Goal: Use online tool/utility: Utilize a website feature to perform a specific function

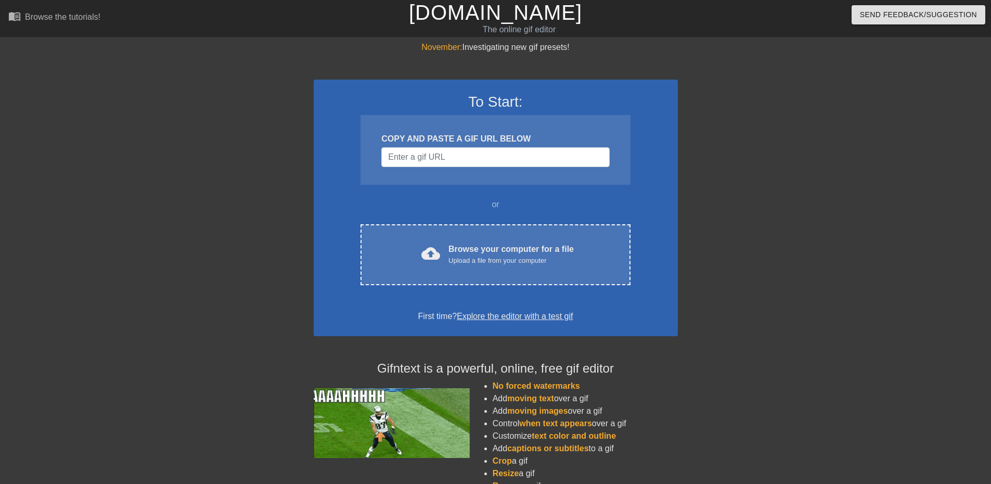
click at [485, 250] on div "Browse your computer for a file Upload a file from your computer" at bounding box center [510, 254] width 125 height 23
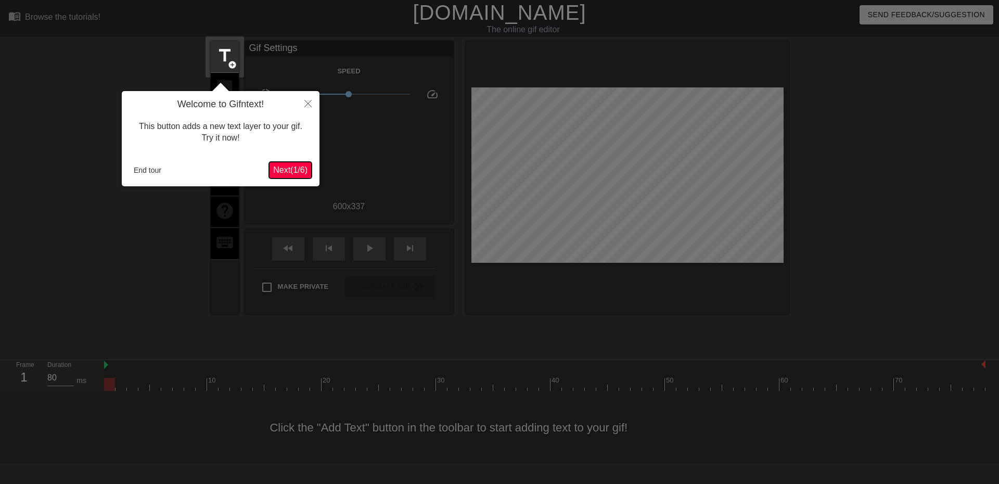
click at [285, 168] on span "Next ( 1 / 6 )" at bounding box center [290, 169] width 34 height 9
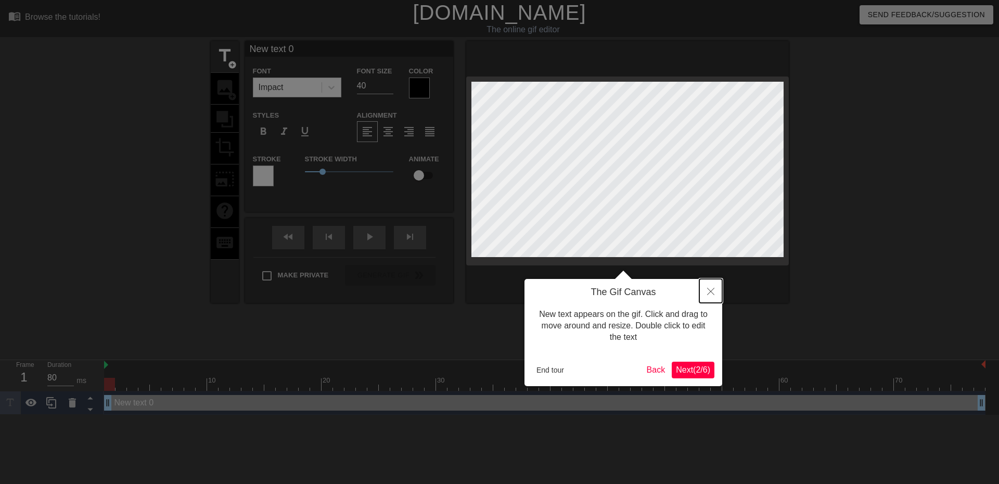
click at [710, 291] on icon "Close" at bounding box center [710, 291] width 7 height 7
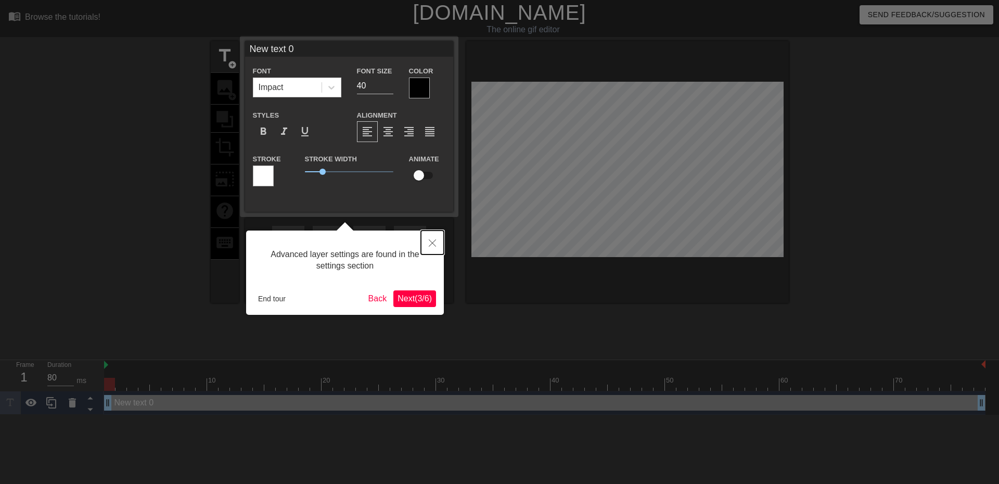
click at [437, 245] on button "Close" at bounding box center [432, 242] width 23 height 24
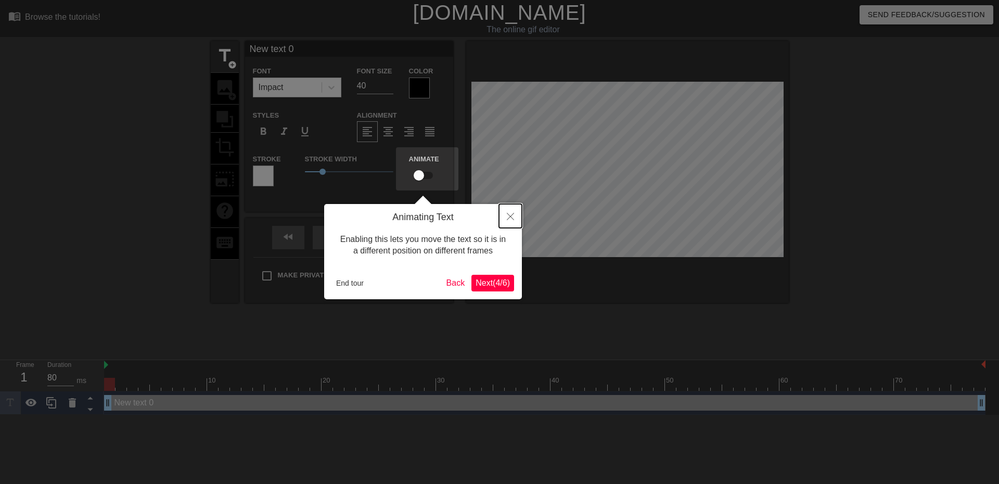
click at [512, 217] on icon "Close" at bounding box center [510, 216] width 7 height 7
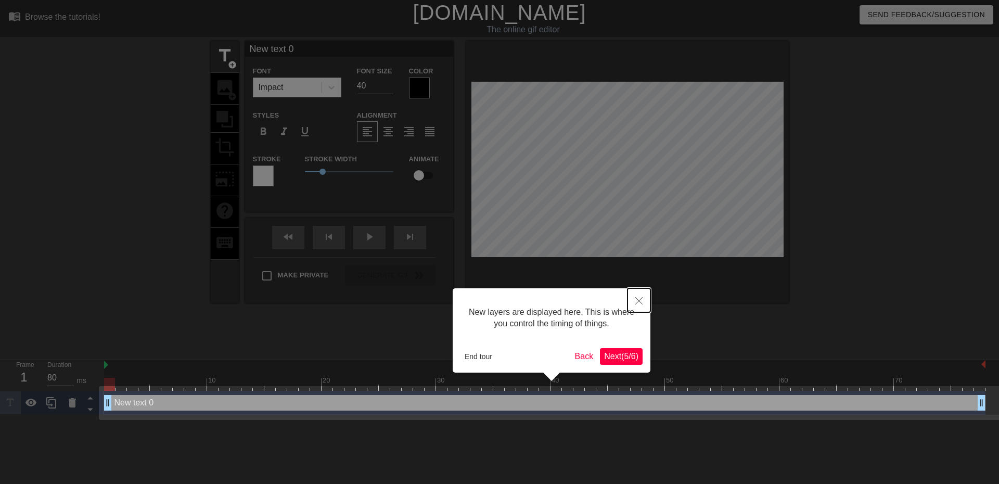
click at [645, 301] on button "Close" at bounding box center [638, 300] width 23 height 24
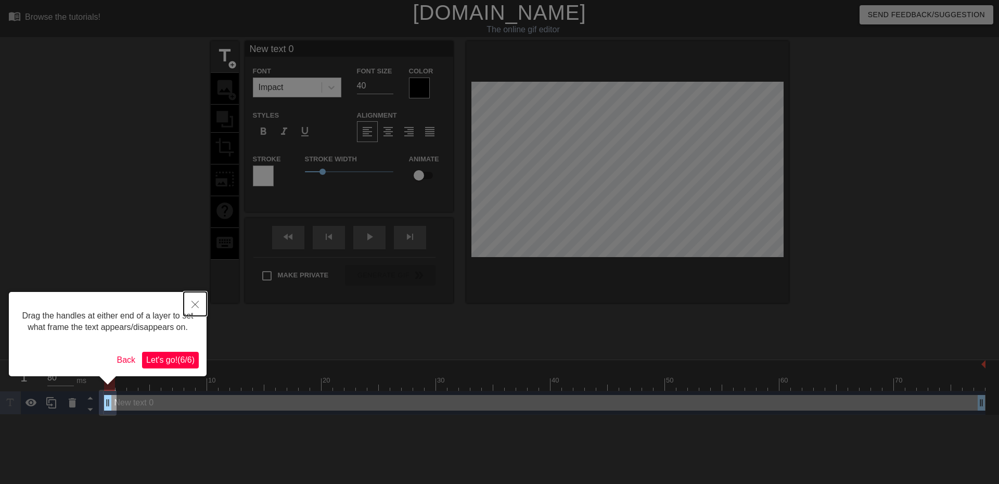
click at [203, 306] on button "Close" at bounding box center [195, 304] width 23 height 24
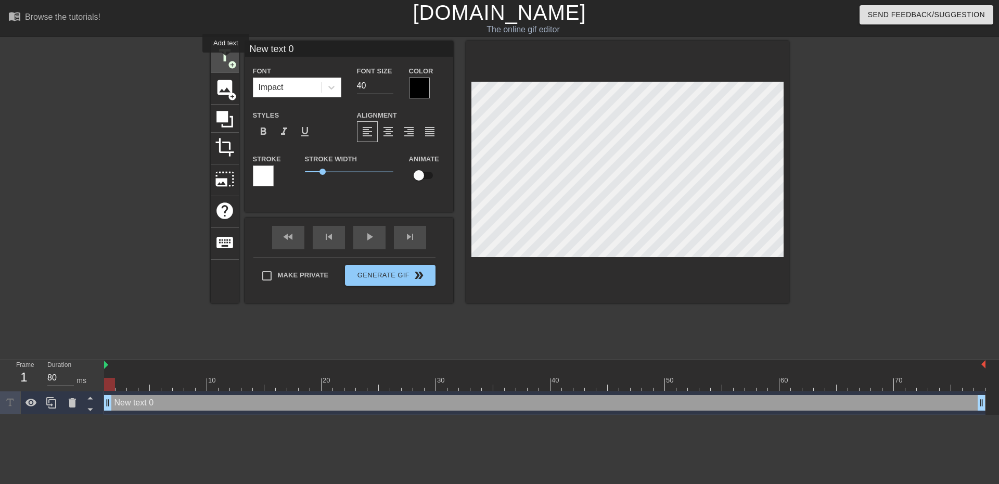
click at [226, 60] on span "title" at bounding box center [225, 56] width 20 height 20
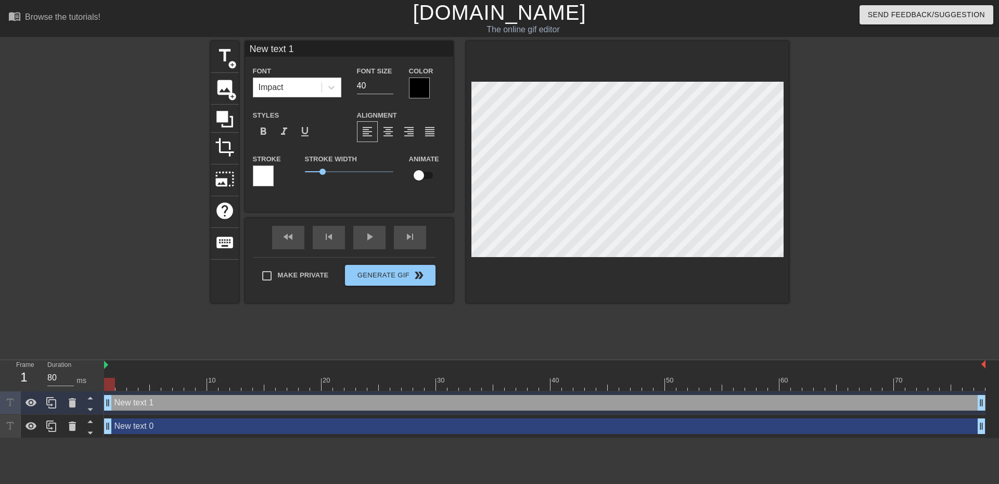
click at [134, 405] on div "New text 1 drag_handle drag_handle" at bounding box center [544, 403] width 881 height 16
click at [151, 406] on div "New text 1 drag_handle drag_handle" at bounding box center [544, 403] width 881 height 16
type input "R"
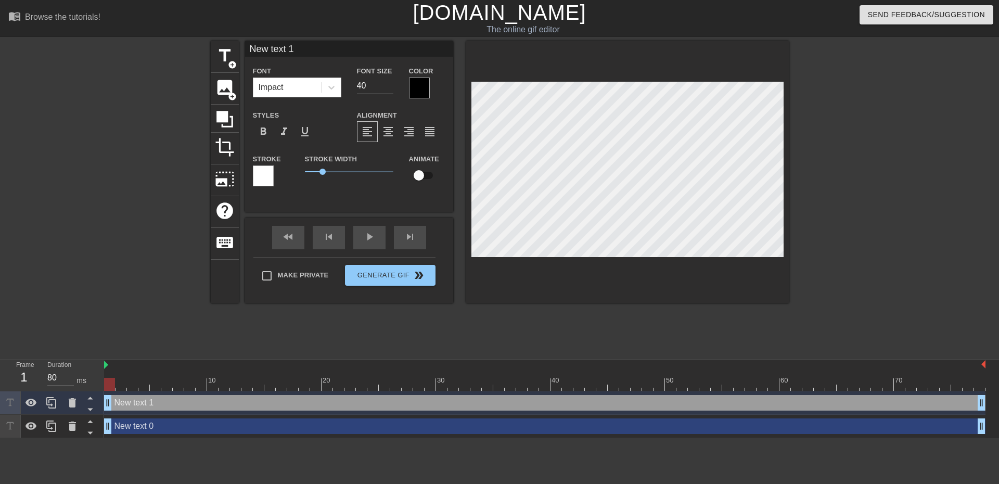
type textarea "R"
type input "Ra"
type textarea "Ra"
type input "R"
type textarea "R"
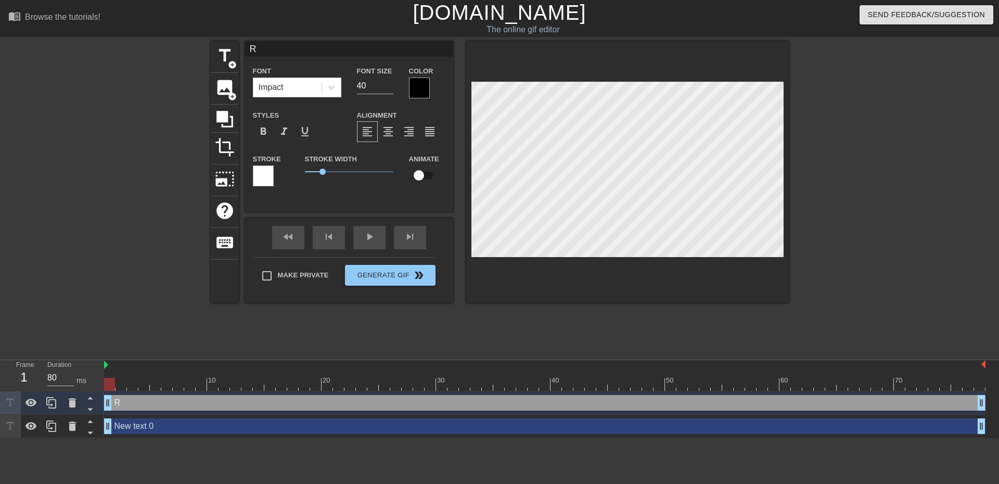
type input "RA"
type textarea "RA"
type input "RAd"
type textarea "RAd"
type input "RAde"
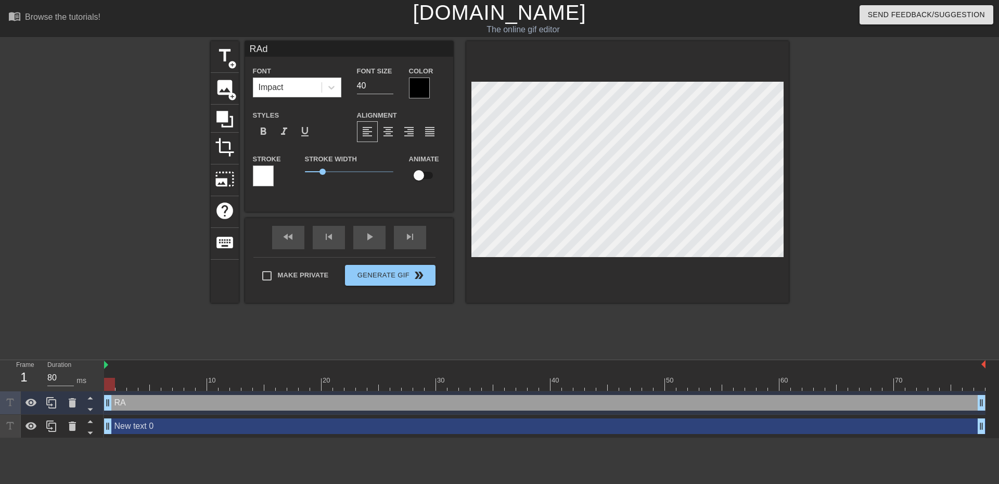
type textarea "RAde"
type input "[PERSON_NAME]"
type textarea "RAdela"
type input "RAdelai"
type textarea "RAdelai"
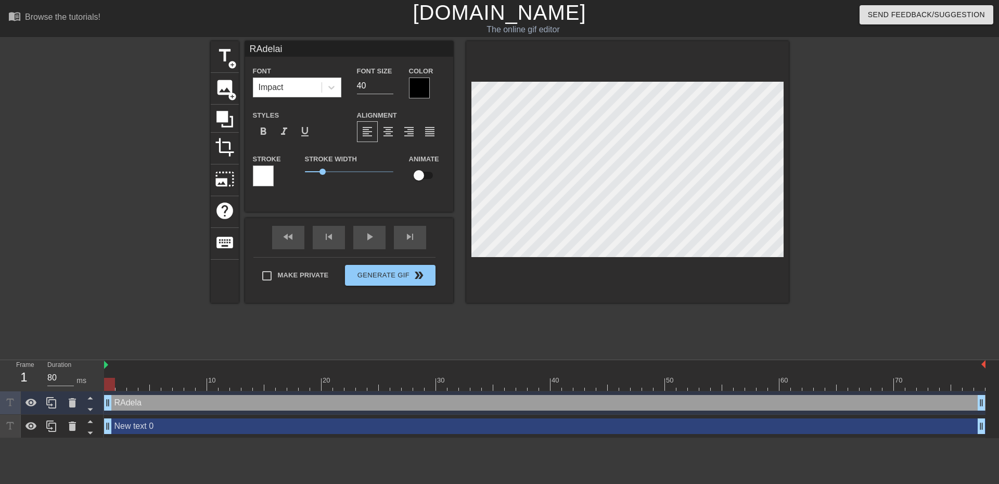
type input "RAdelaid"
type textarea "RAdelaid"
type input "RAdelaide"
type textarea "RAdelaide"
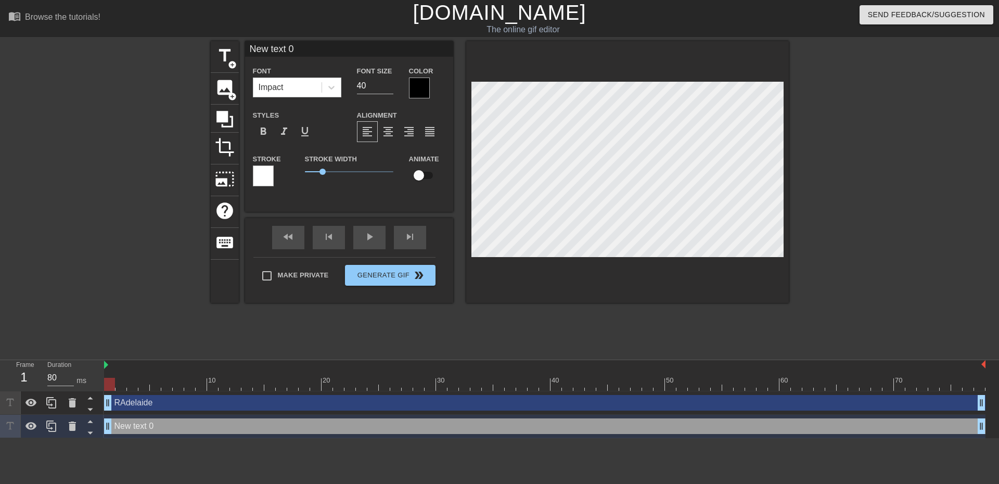
scroll to position [2, 1]
type input "J"
type textarea "J"
type input "[PERSON_NAME]"
type textarea "[PERSON_NAME]"
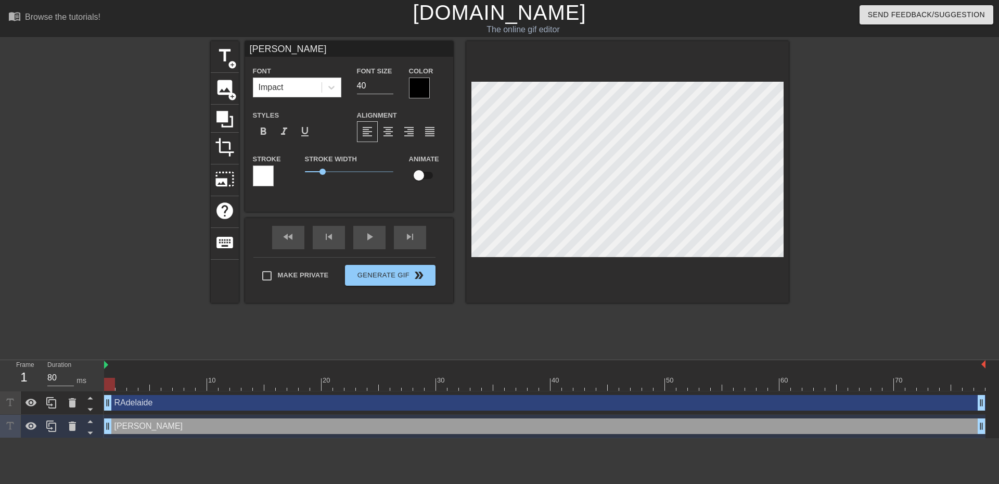
type input "Jam"
type textarea "Jam"
type input "[PERSON_NAME]"
type textarea "[PERSON_NAME]"
type input "[PERSON_NAME]"
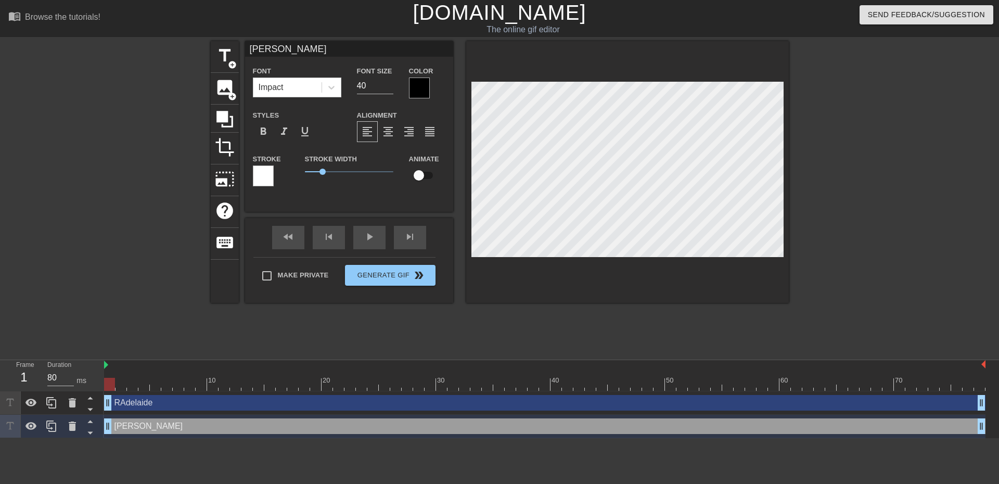
type textarea "[PERSON_NAME]"
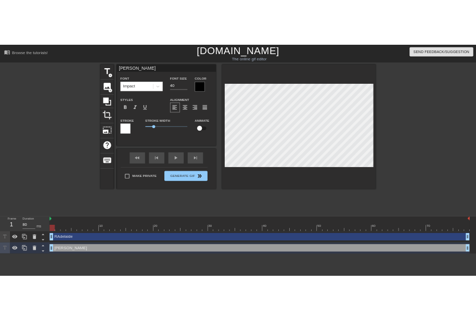
scroll to position [2, 2]
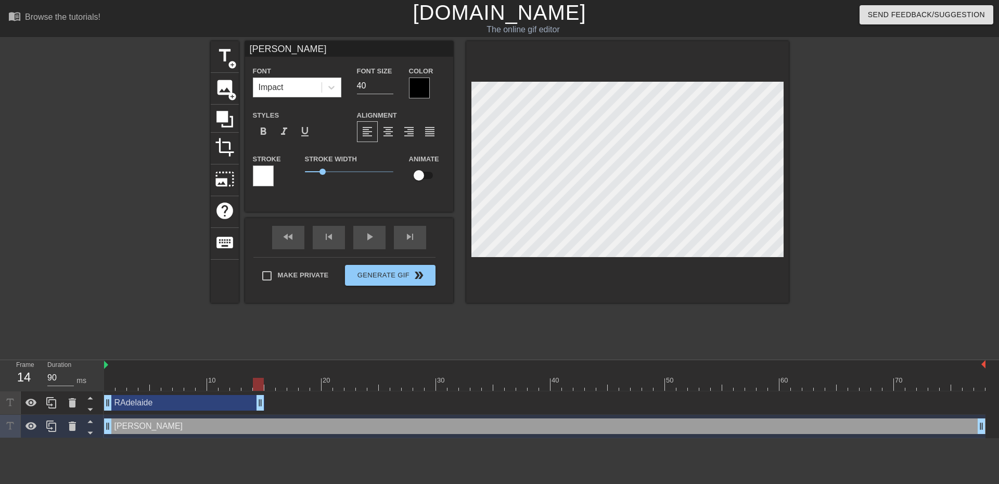
type input "80"
drag, startPoint x: 979, startPoint y: 402, endPoint x: 273, endPoint y: 418, distance: 706.7
click at [273, 418] on div "RAdelaide drag_handle drag_handle [PERSON_NAME] drag_handle drag_handle" at bounding box center [551, 414] width 895 height 47
type input "RAdelaide"
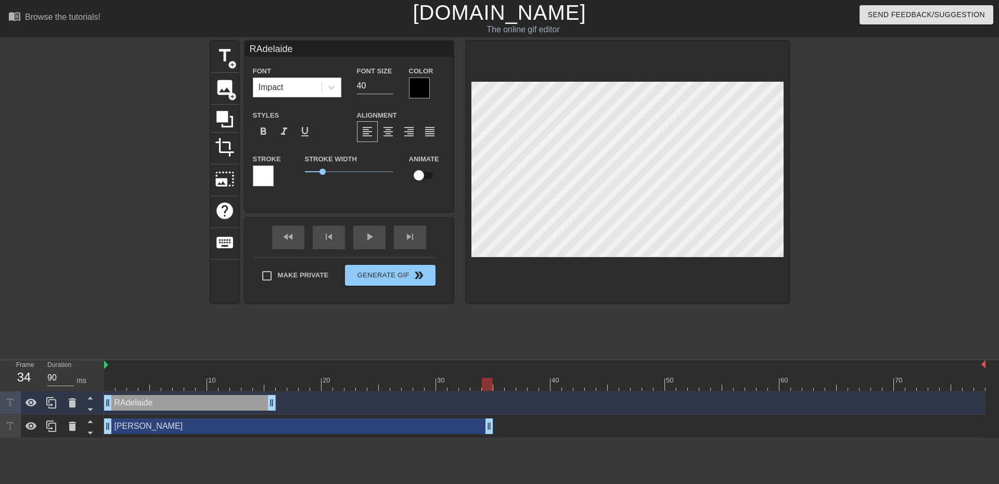
type input "80"
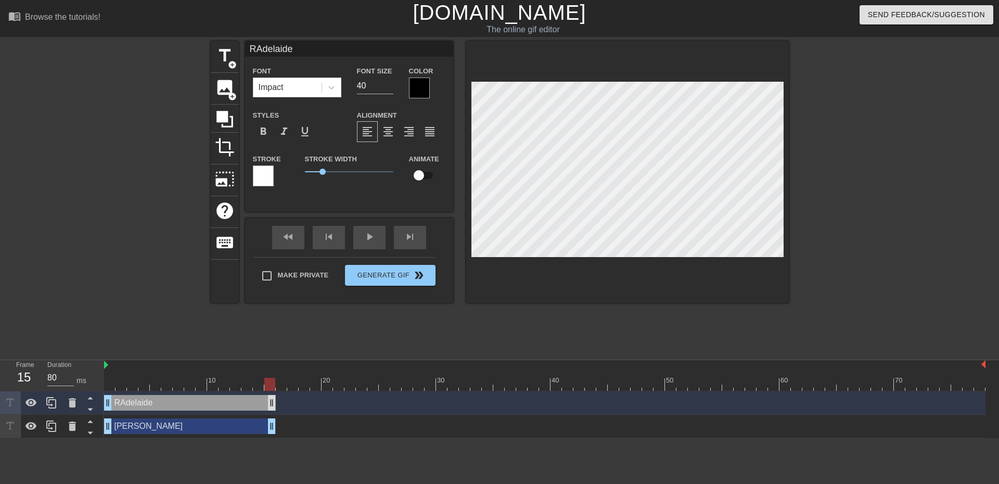
drag, startPoint x: 980, startPoint y: 426, endPoint x: 269, endPoint y: 405, distance: 711.0
click at [269, 405] on div "RAdelaide drag_handle drag_handle [PERSON_NAME] drag_handle drag_handle" at bounding box center [551, 414] width 895 height 47
type input "[PERSON_NAME]"
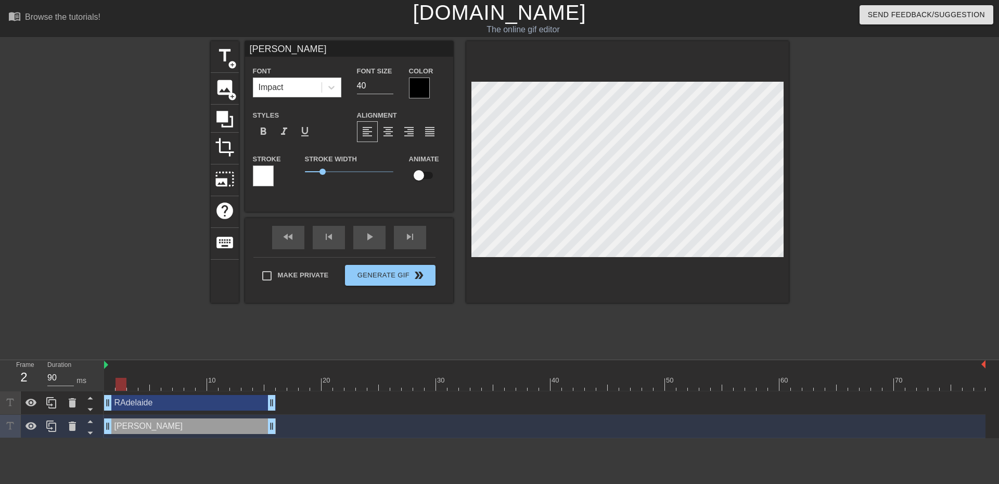
click at [119, 375] on div at bounding box center [121, 376] width 11 height 13
click at [112, 376] on div at bounding box center [109, 376] width 11 height 13
type input "90"
click at [155, 407] on div "RAdelaide drag_handle drag_handle" at bounding box center [190, 403] width 172 height 16
type input "RAdelaide"
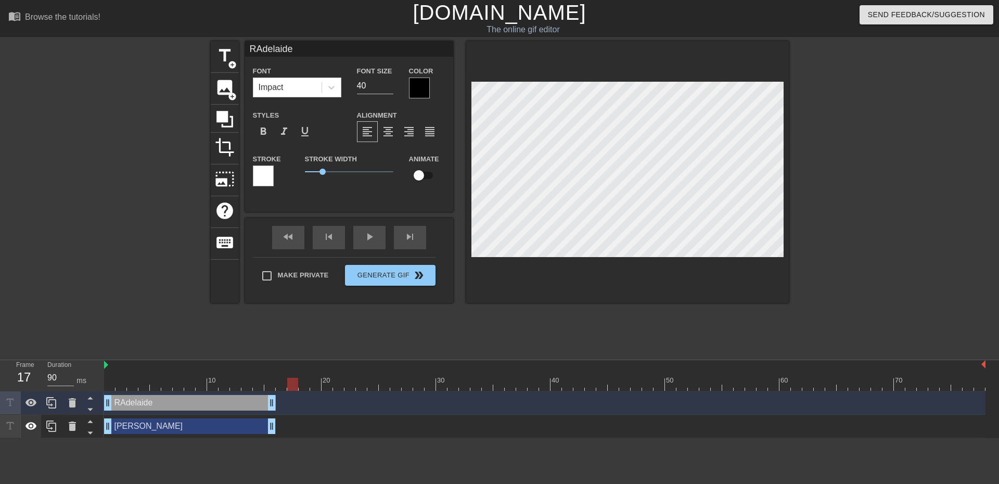
click at [35, 425] on icon at bounding box center [30, 426] width 11 height 8
click at [130, 403] on div "RAdelaide drag_handle drag_handle" at bounding box center [190, 403] width 172 height 16
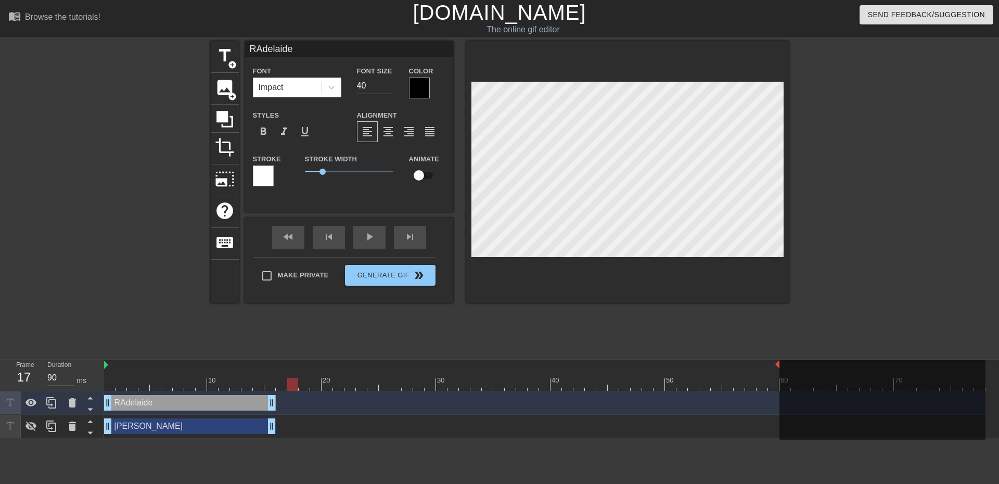
drag, startPoint x: 984, startPoint y: 364, endPoint x: 780, endPoint y: 373, distance: 204.1
click at [780, 373] on div "10 20 30 40 50 60 70" at bounding box center [544, 375] width 881 height 31
click at [646, 394] on div "RAdelaide drag_handle drag_handle" at bounding box center [544, 402] width 881 height 23
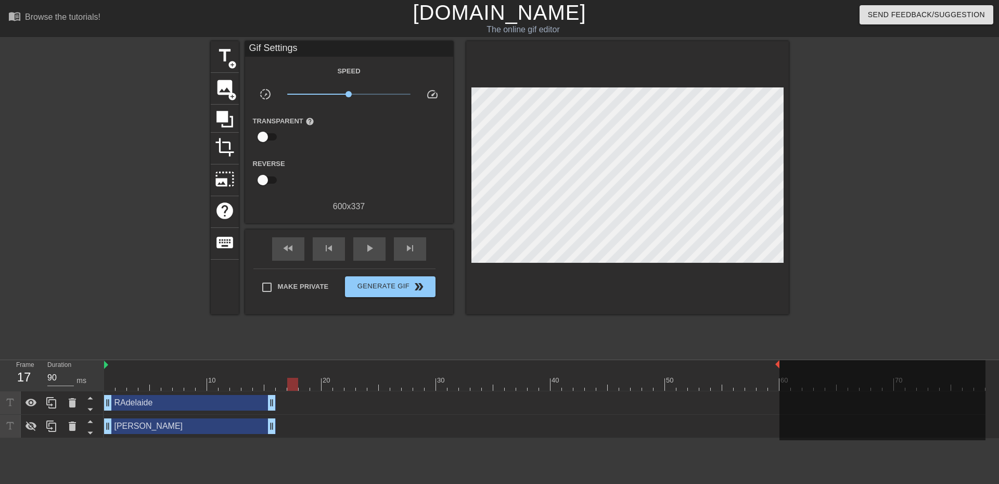
click at [660, 402] on div "RAdelaide drag_handle drag_handle" at bounding box center [544, 403] width 881 height 16
click at [554, 380] on div at bounding box center [544, 384] width 881 height 13
drag, startPoint x: 596, startPoint y: 380, endPoint x: 478, endPoint y: 387, distance: 117.8
click at [478, 387] on div at bounding box center [544, 384] width 881 height 13
drag, startPoint x: 478, startPoint y: 387, endPoint x: 466, endPoint y: 387, distance: 12.5
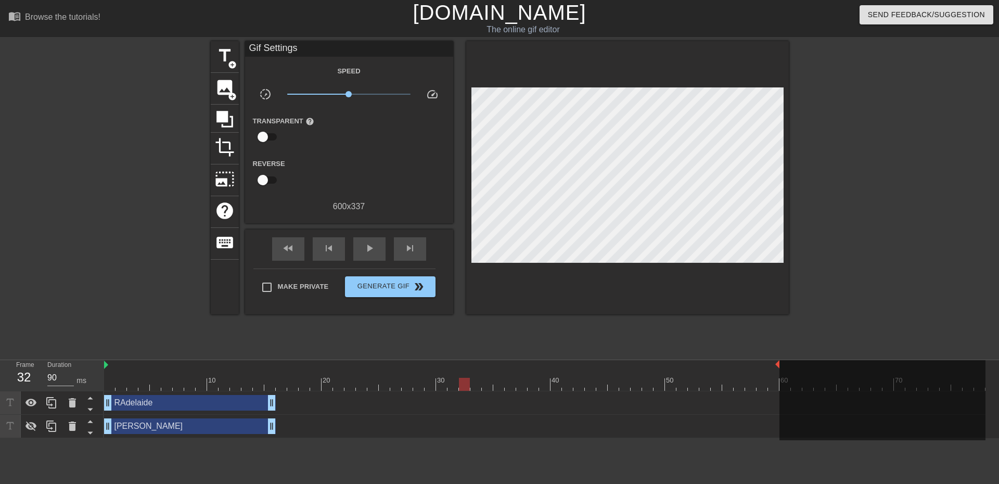
click at [466, 387] on div at bounding box center [464, 384] width 11 height 13
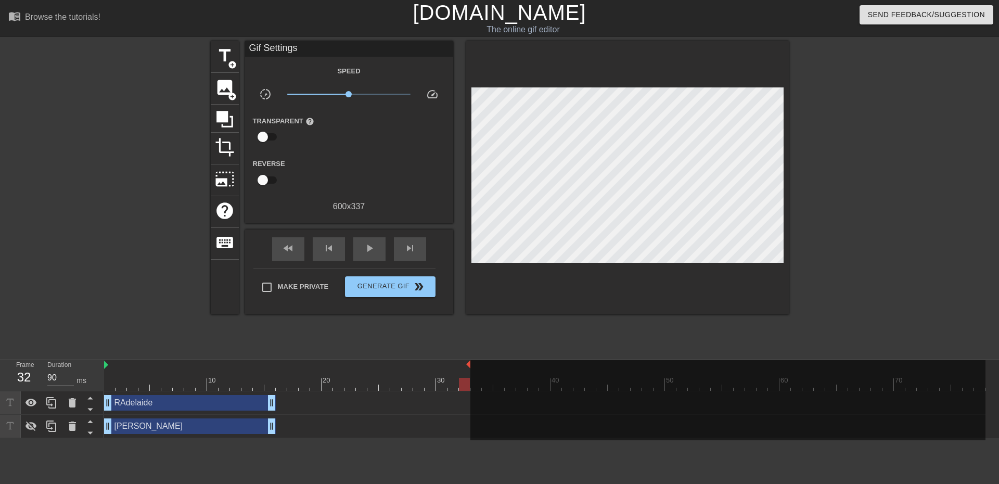
drag, startPoint x: 778, startPoint y: 365, endPoint x: 471, endPoint y: 361, distance: 307.5
click at [471, 361] on div "10 20 30 40 50 60 70" at bounding box center [544, 375] width 881 height 31
click at [171, 397] on div "RAdelaide drag_handle drag_handle" at bounding box center [190, 403] width 172 height 16
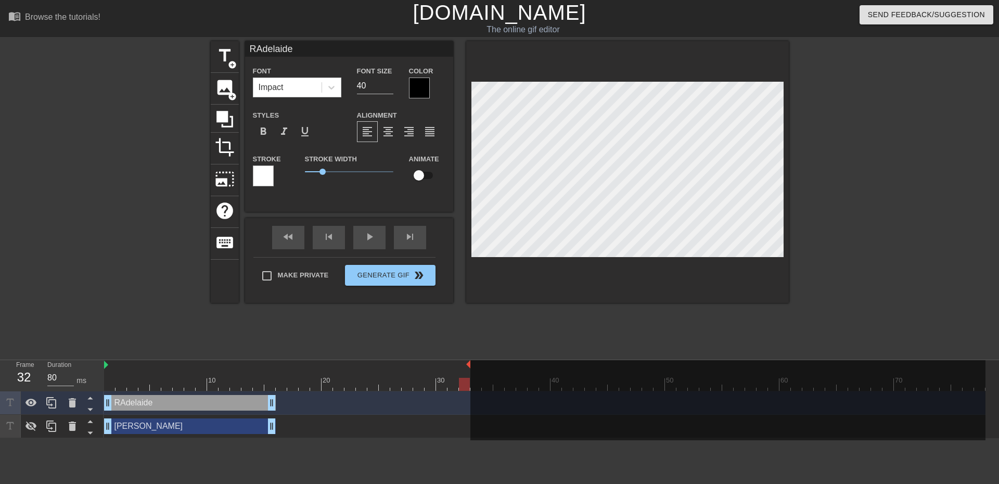
click at [132, 402] on div "RAdelaide drag_handle drag_handle" at bounding box center [190, 403] width 172 height 16
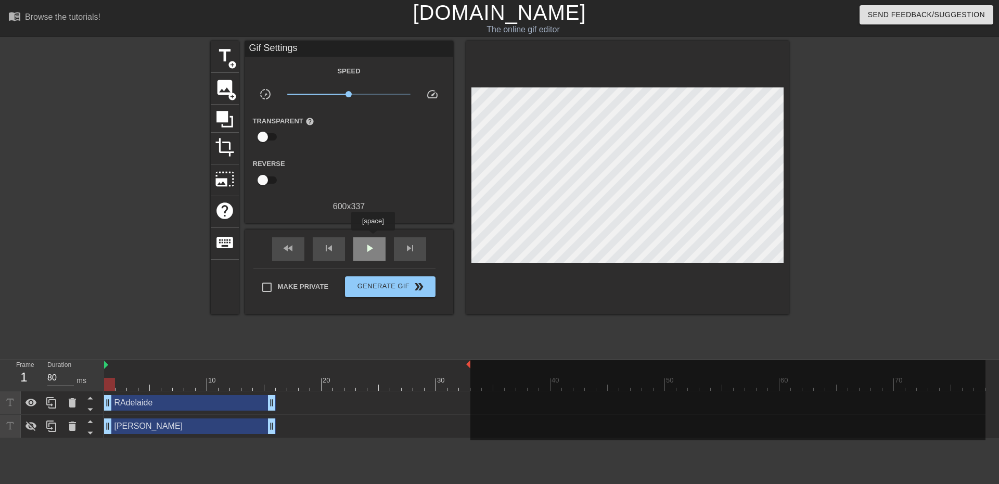
click at [373, 238] on div "play_arrow" at bounding box center [369, 248] width 32 height 23
click at [373, 240] on div "pause" at bounding box center [369, 248] width 32 height 23
click at [335, 247] on span "skip_previous" at bounding box center [329, 248] width 12 height 12
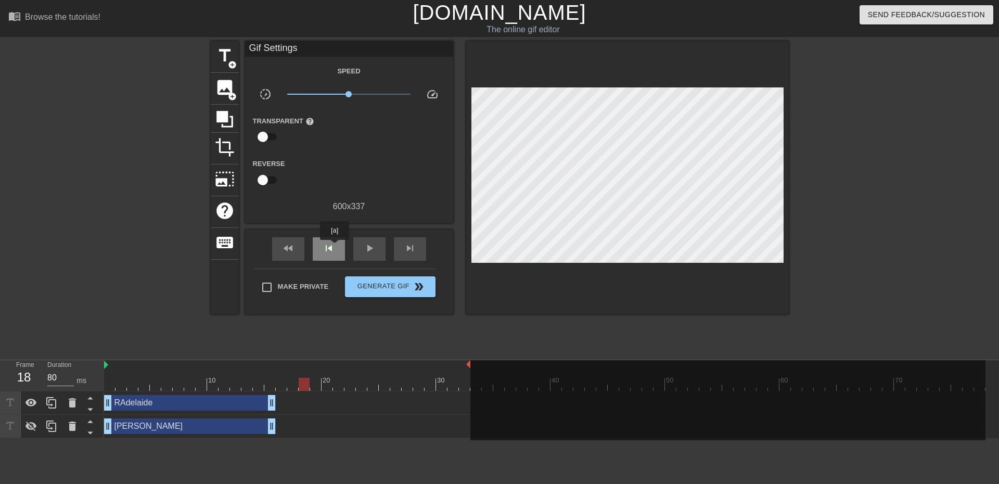
click at [335, 247] on span "skip_previous" at bounding box center [329, 248] width 12 height 12
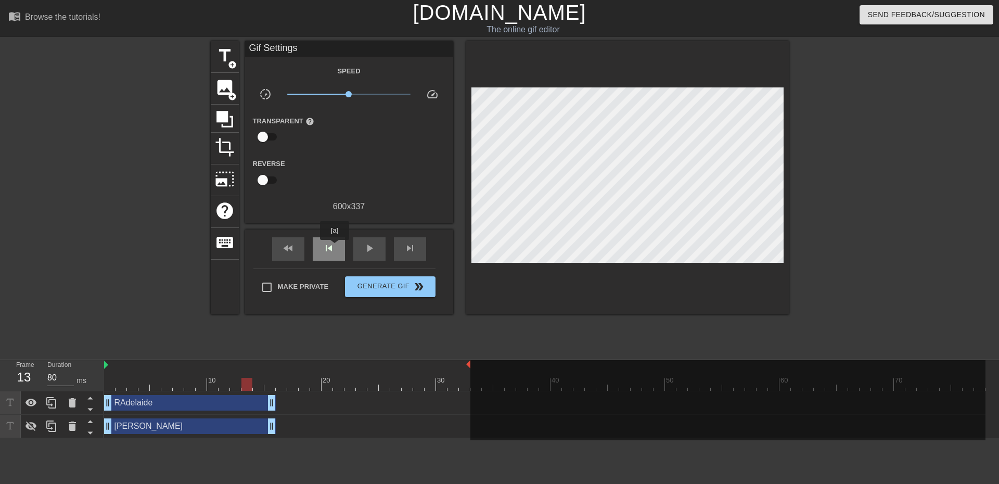
click at [335, 247] on span "skip_previous" at bounding box center [329, 248] width 12 height 12
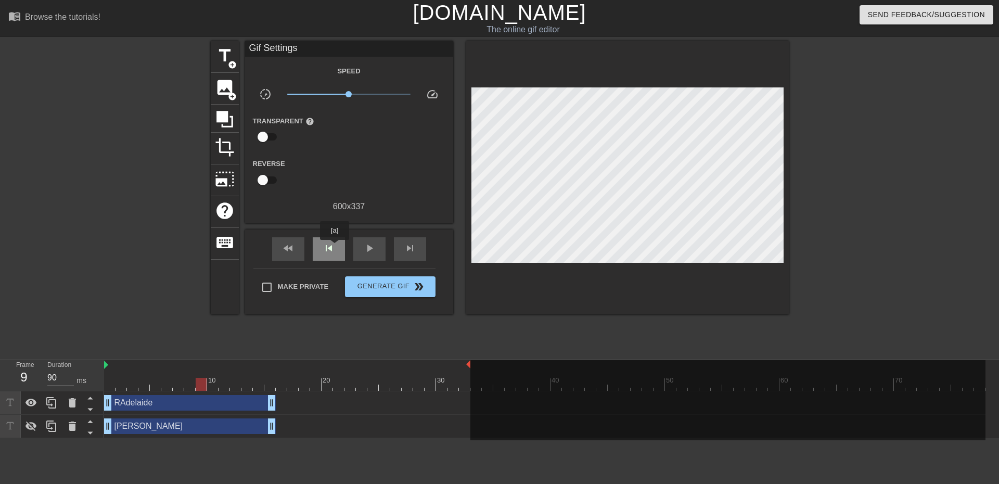
click at [335, 247] on span "skip_previous" at bounding box center [329, 248] width 12 height 12
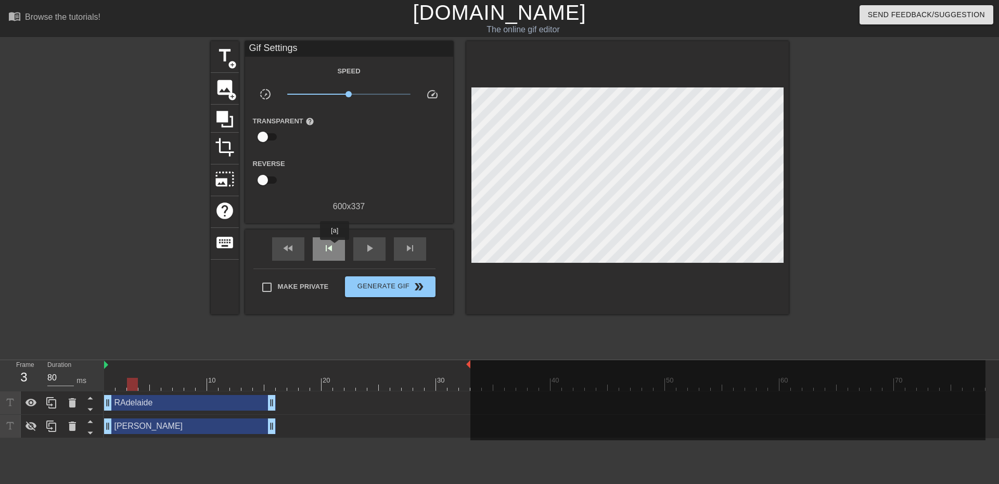
click at [335, 247] on span "skip_previous" at bounding box center [329, 248] width 12 height 12
type input "90"
click at [119, 389] on div at bounding box center [544, 384] width 881 height 13
click at [118, 401] on div "RAdelaide drag_handle drag_handle" at bounding box center [190, 403] width 172 height 16
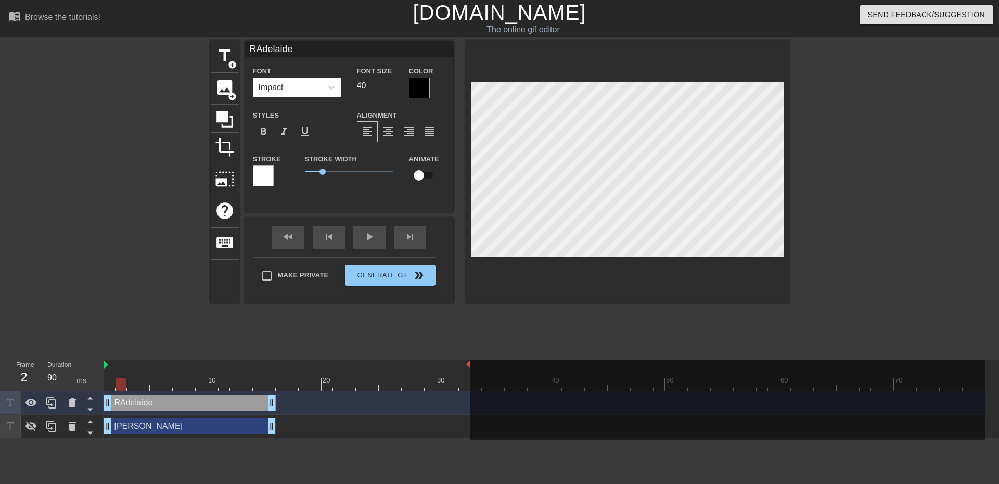
click at [420, 173] on input "checkbox" at bounding box center [418, 175] width 59 height 20
checkbox input "true"
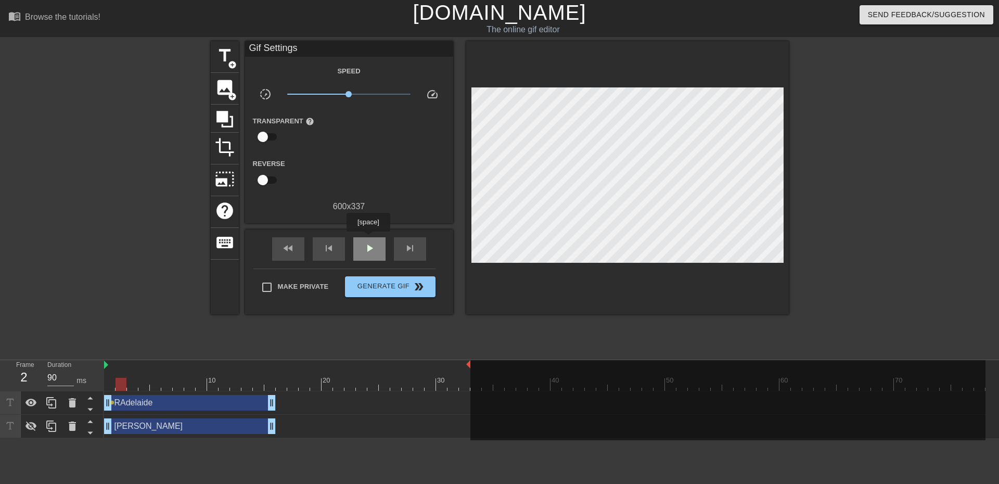
click at [368, 239] on div "play_arrow" at bounding box center [369, 248] width 32 height 23
click at [368, 239] on div "pause" at bounding box center [369, 248] width 32 height 23
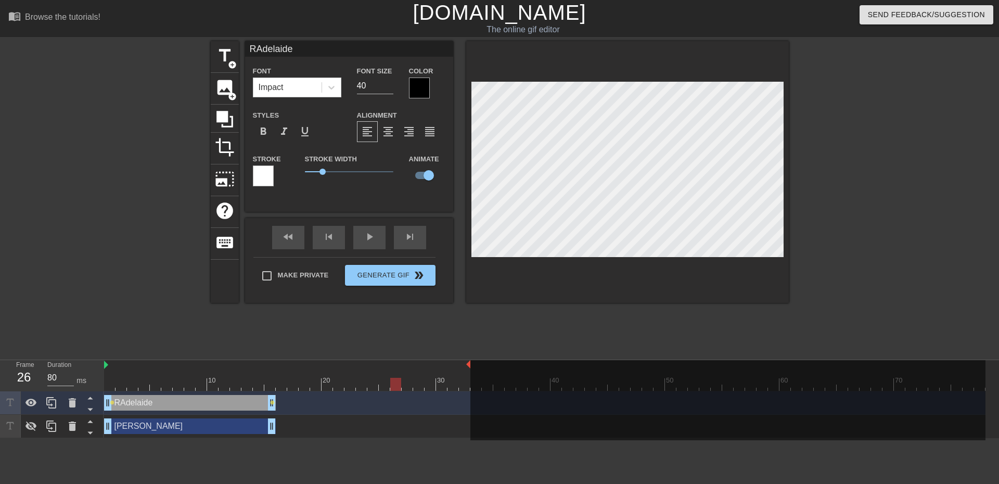
click at [109, 384] on div at bounding box center [544, 384] width 881 height 13
click at [120, 387] on div at bounding box center [544, 384] width 881 height 13
click at [109, 385] on div at bounding box center [544, 384] width 881 height 13
click at [217, 406] on div "RAdelaide drag_handle drag_handle" at bounding box center [190, 403] width 172 height 16
click at [121, 387] on div at bounding box center [544, 384] width 881 height 13
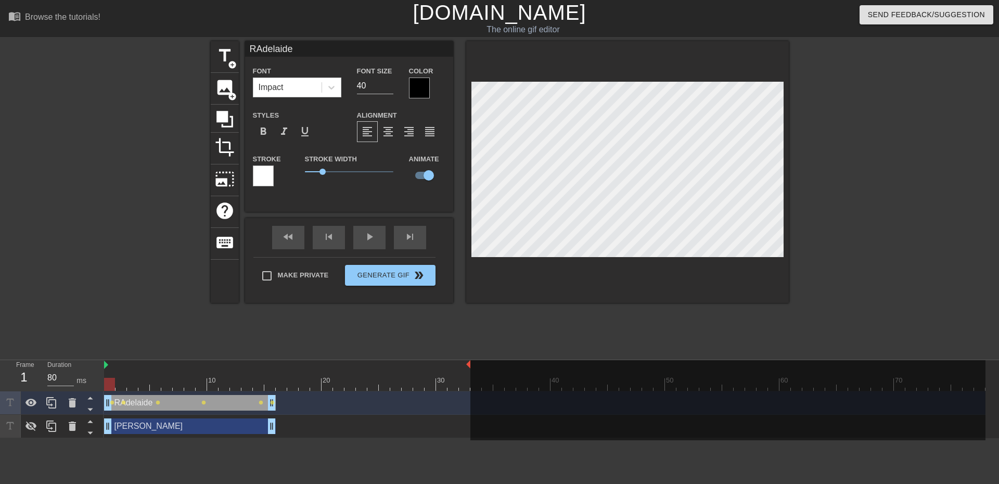
click at [111, 386] on div at bounding box center [544, 384] width 881 height 13
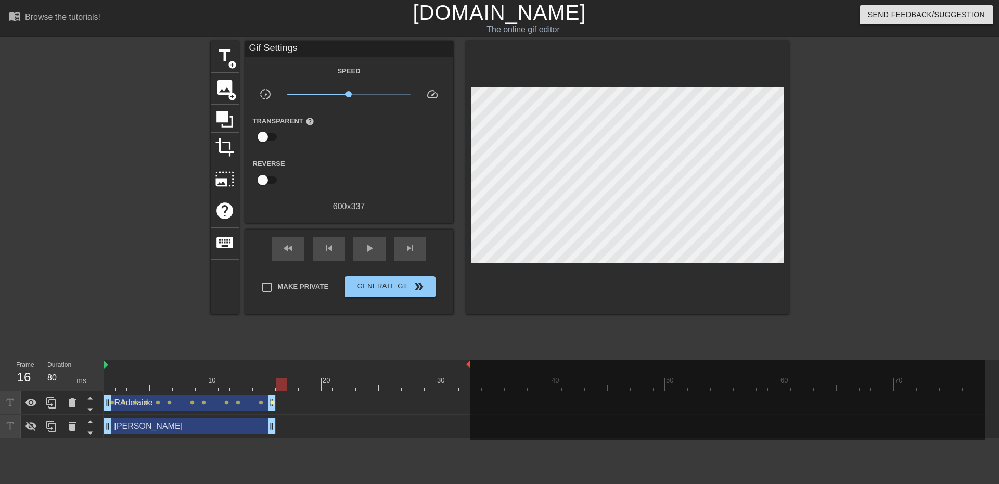
click at [274, 403] on span "lens" at bounding box center [272, 402] width 5 height 5
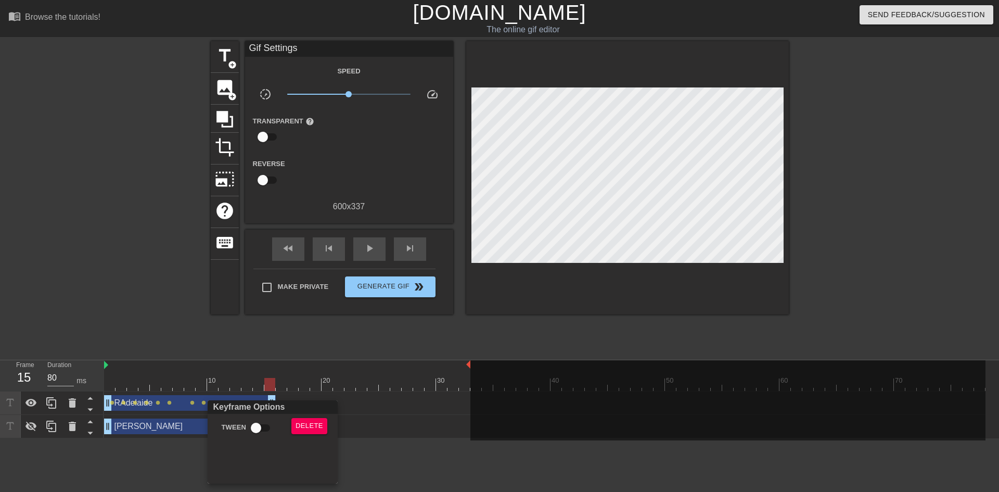
click at [411, 466] on div at bounding box center [499, 246] width 999 height 492
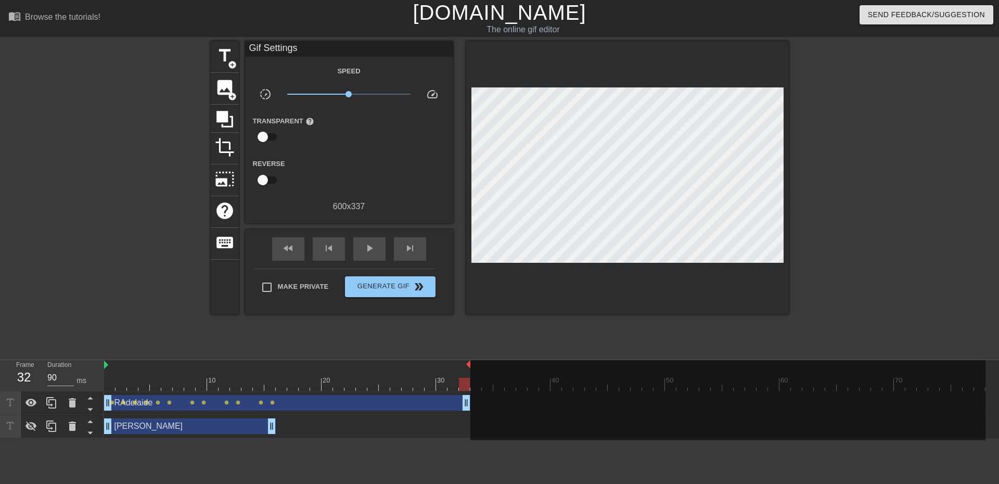
drag, startPoint x: 275, startPoint y: 407, endPoint x: 471, endPoint y: 399, distance: 196.4
click at [471, 399] on div "10 20 30 40 50 60 70 RAdelaide drag_handle drag_handle lens lens lens lens lens…" at bounding box center [551, 399] width 895 height 78
drag, startPoint x: 274, startPoint y: 427, endPoint x: 469, endPoint y: 424, distance: 195.1
click at [285, 403] on div "RAdelaide drag_handle drag_handle" at bounding box center [287, 403] width 366 height 16
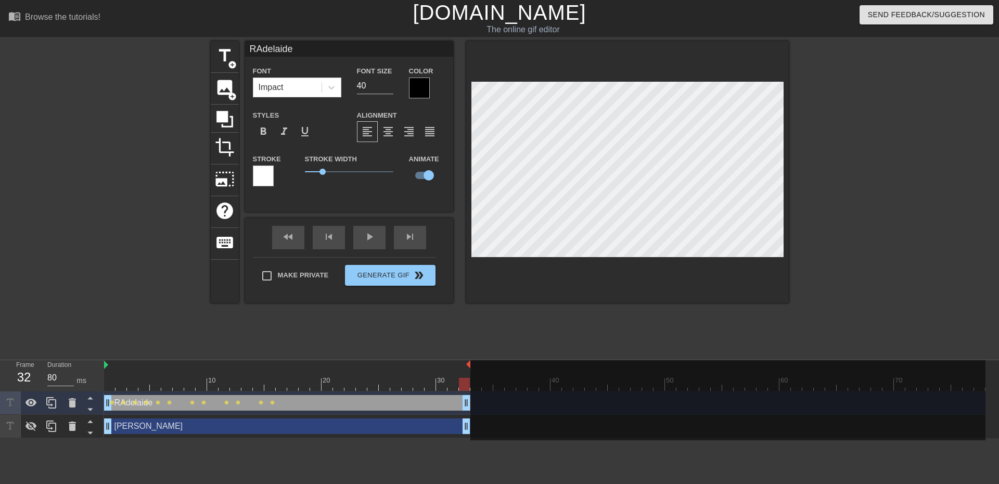
click at [276, 382] on div at bounding box center [544, 384] width 881 height 13
click at [556, 283] on div at bounding box center [627, 172] width 323 height 262
type input "80"
click at [117, 428] on div "[PERSON_NAME] drag_handle drag_handle" at bounding box center [287, 426] width 366 height 16
type input "[PERSON_NAME]"
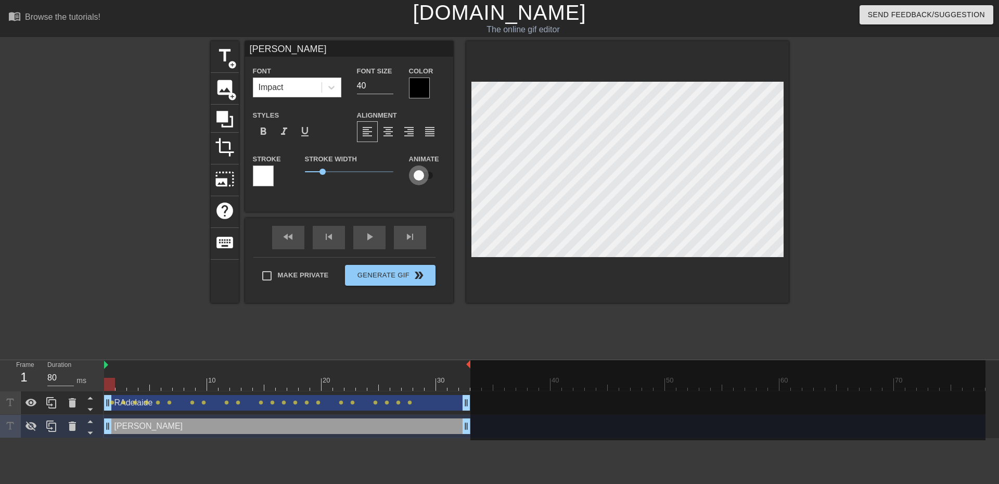
click at [421, 176] on input "checkbox" at bounding box center [418, 175] width 59 height 20
checkbox input "true"
click at [31, 429] on icon at bounding box center [31, 426] width 12 height 12
click at [369, 239] on div "play_arrow" at bounding box center [369, 237] width 32 height 23
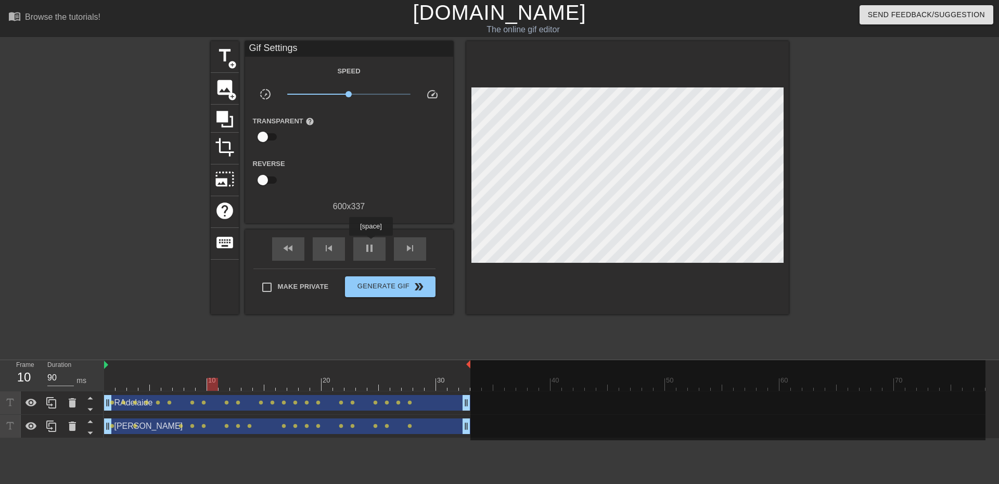
type input "80"
click at [444, 399] on div "RAdelaide drag_handle drag_handle" at bounding box center [287, 403] width 366 height 16
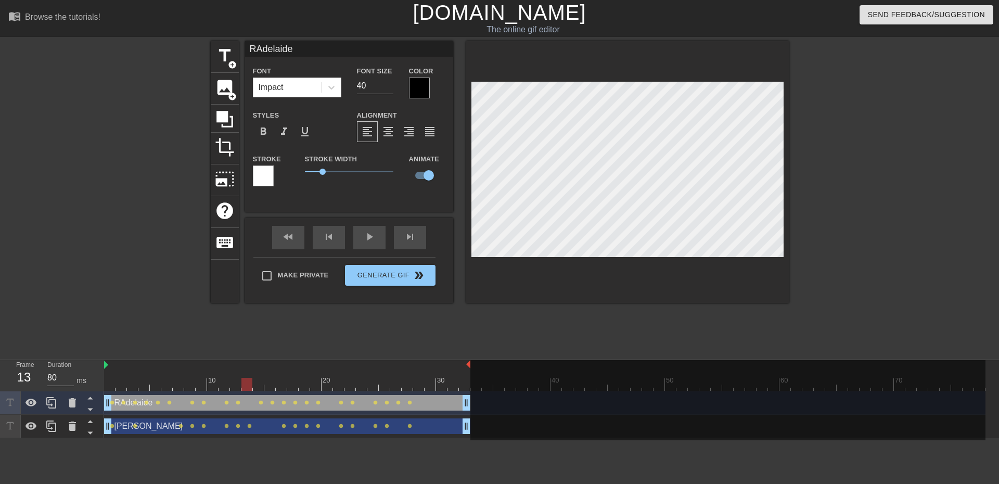
click at [445, 422] on div "[PERSON_NAME] drag_handle drag_handle" at bounding box center [287, 426] width 366 height 16
type input "[PERSON_NAME]"
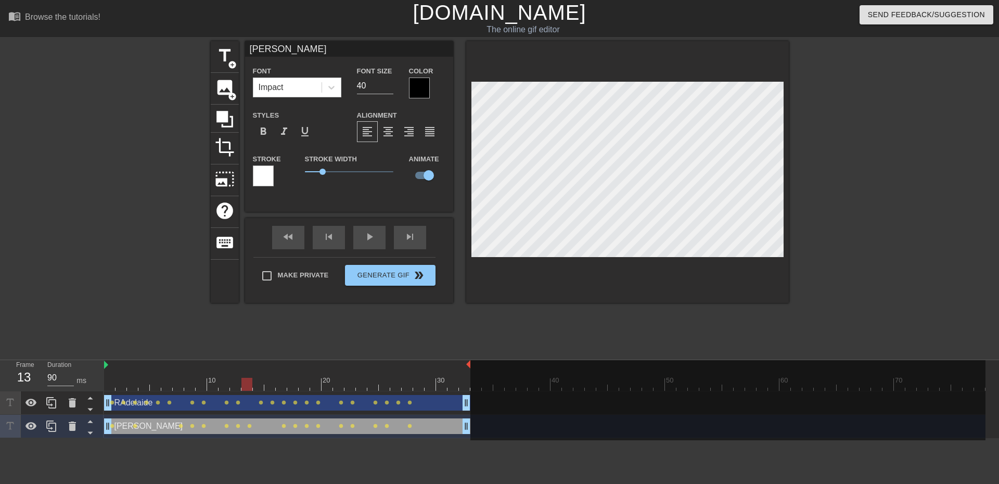
click at [433, 387] on div at bounding box center [544, 384] width 881 height 13
click at [455, 385] on div at bounding box center [544, 384] width 881 height 13
type input "80"
click at [386, 268] on div "Make Private Generate Gif double_arrow" at bounding box center [344, 277] width 182 height 41
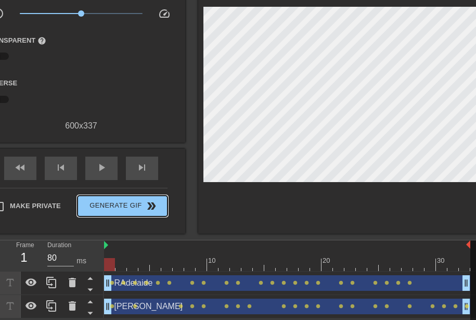
scroll to position [0, 0]
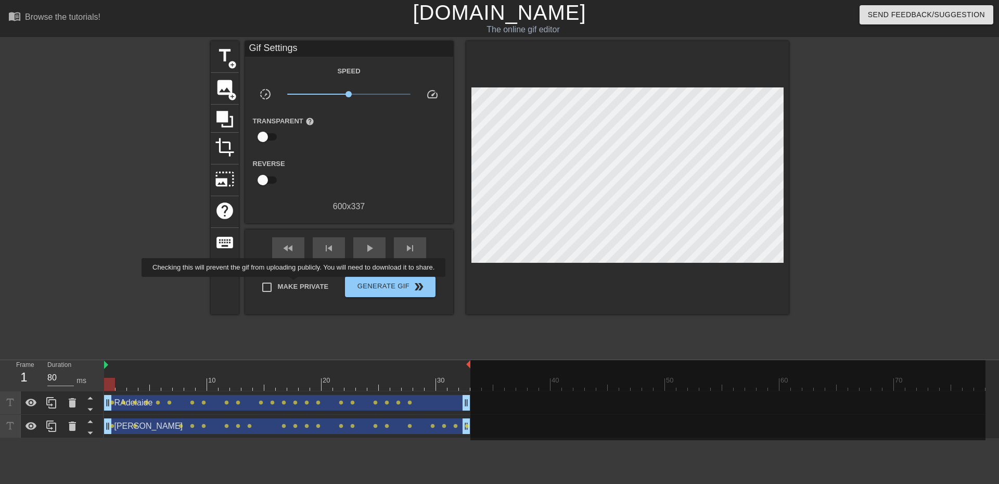
click at [296, 284] on span "Make Private" at bounding box center [303, 286] width 51 height 10
click at [278, 284] on input "Make Private" at bounding box center [267, 287] width 22 height 22
checkbox input "true"
click at [379, 288] on span "Generate Gif double_arrow" at bounding box center [390, 286] width 82 height 12
